Goal: Check status: Check status

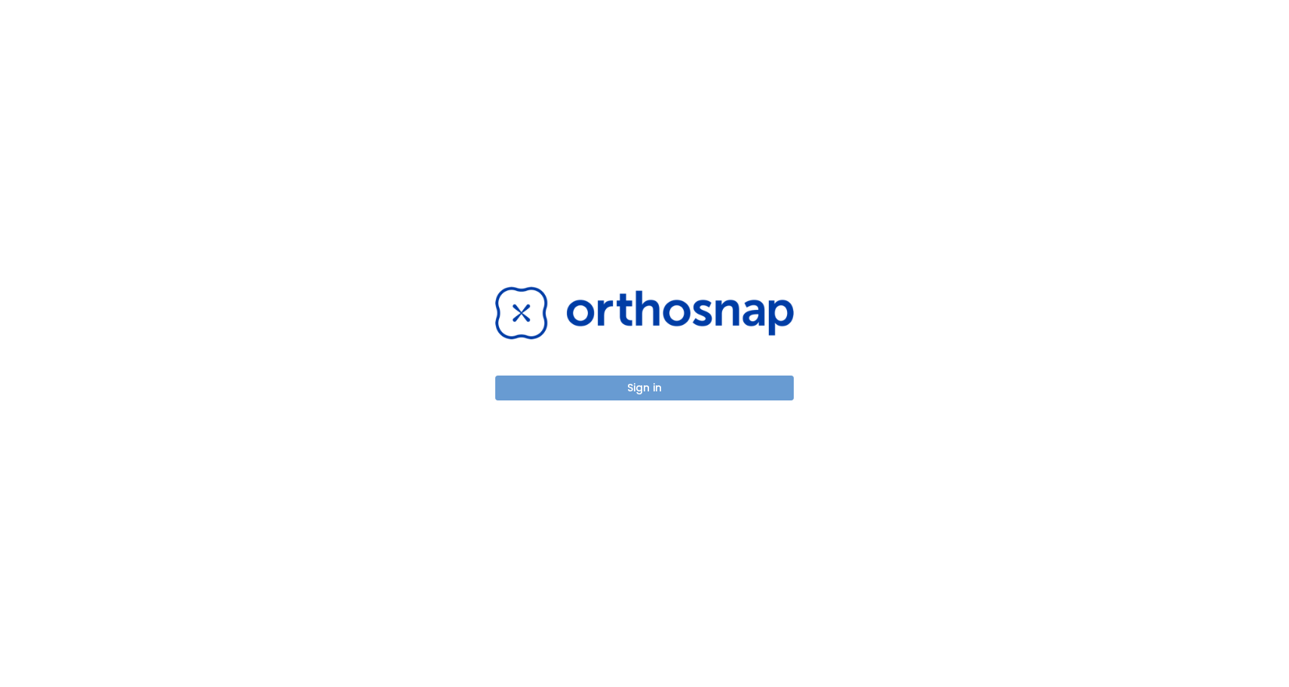
click at [725, 382] on button "Sign in" at bounding box center [644, 387] width 299 height 25
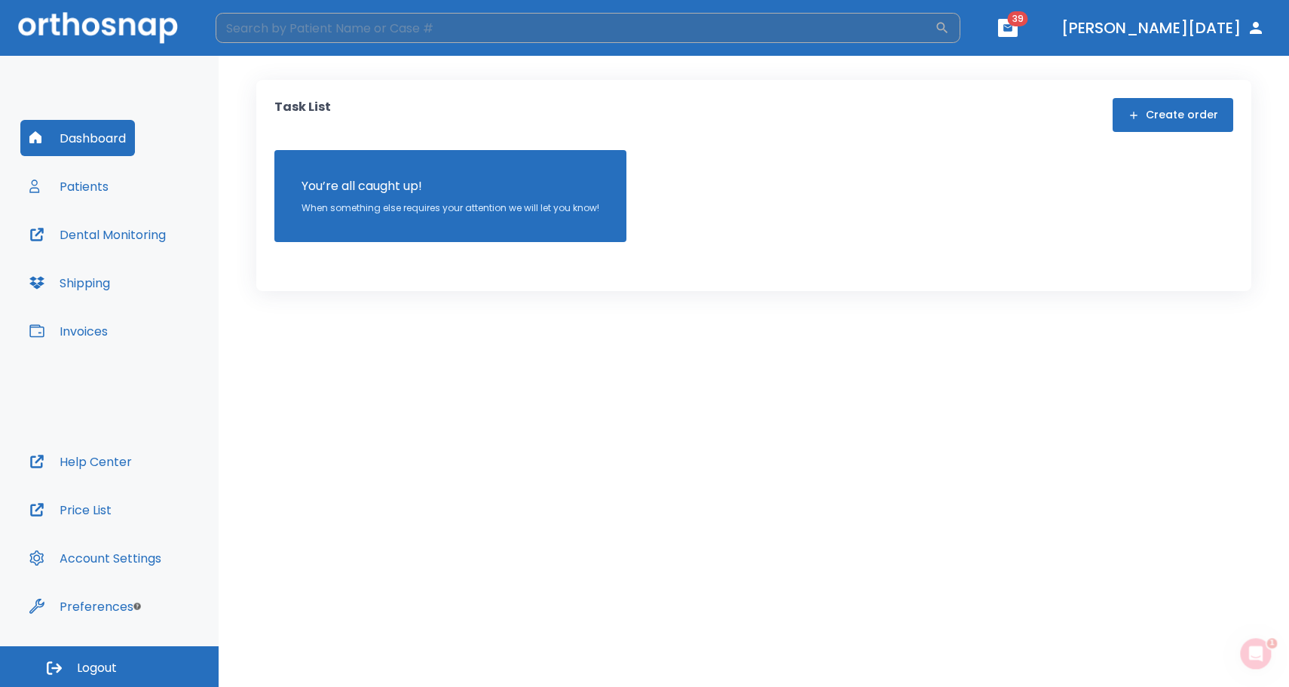
click at [406, 35] on input "search" at bounding box center [575, 28] width 719 height 30
type input "alej"
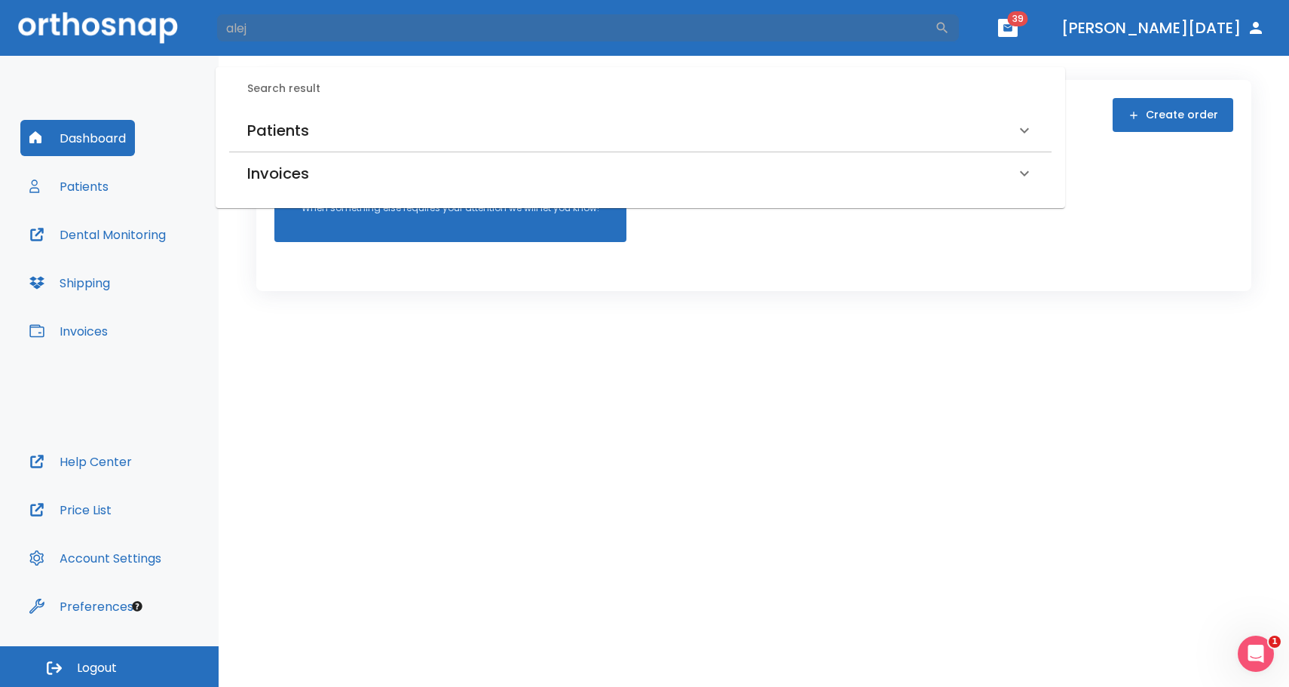
click at [269, 121] on h6 "Patients" at bounding box center [278, 130] width 62 height 24
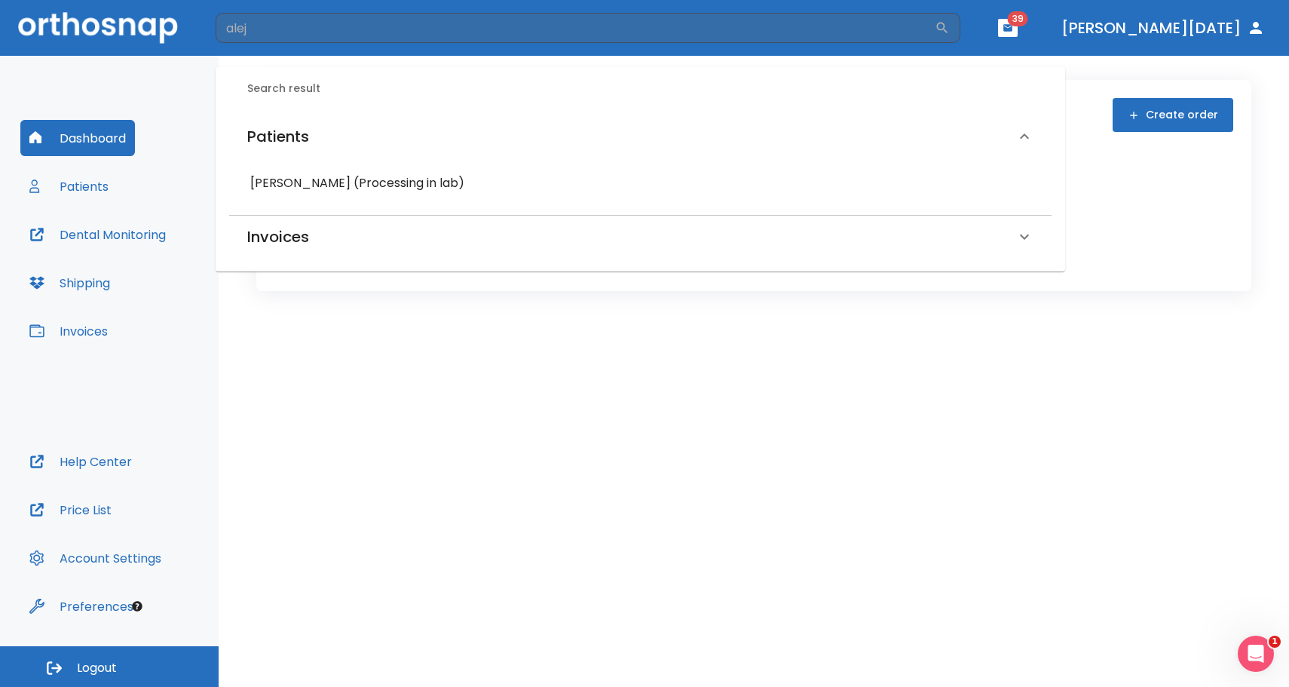
click at [283, 180] on h6 "[PERSON_NAME] (Processing in lab)" at bounding box center [640, 183] width 780 height 21
